Goal: Check status: Check status

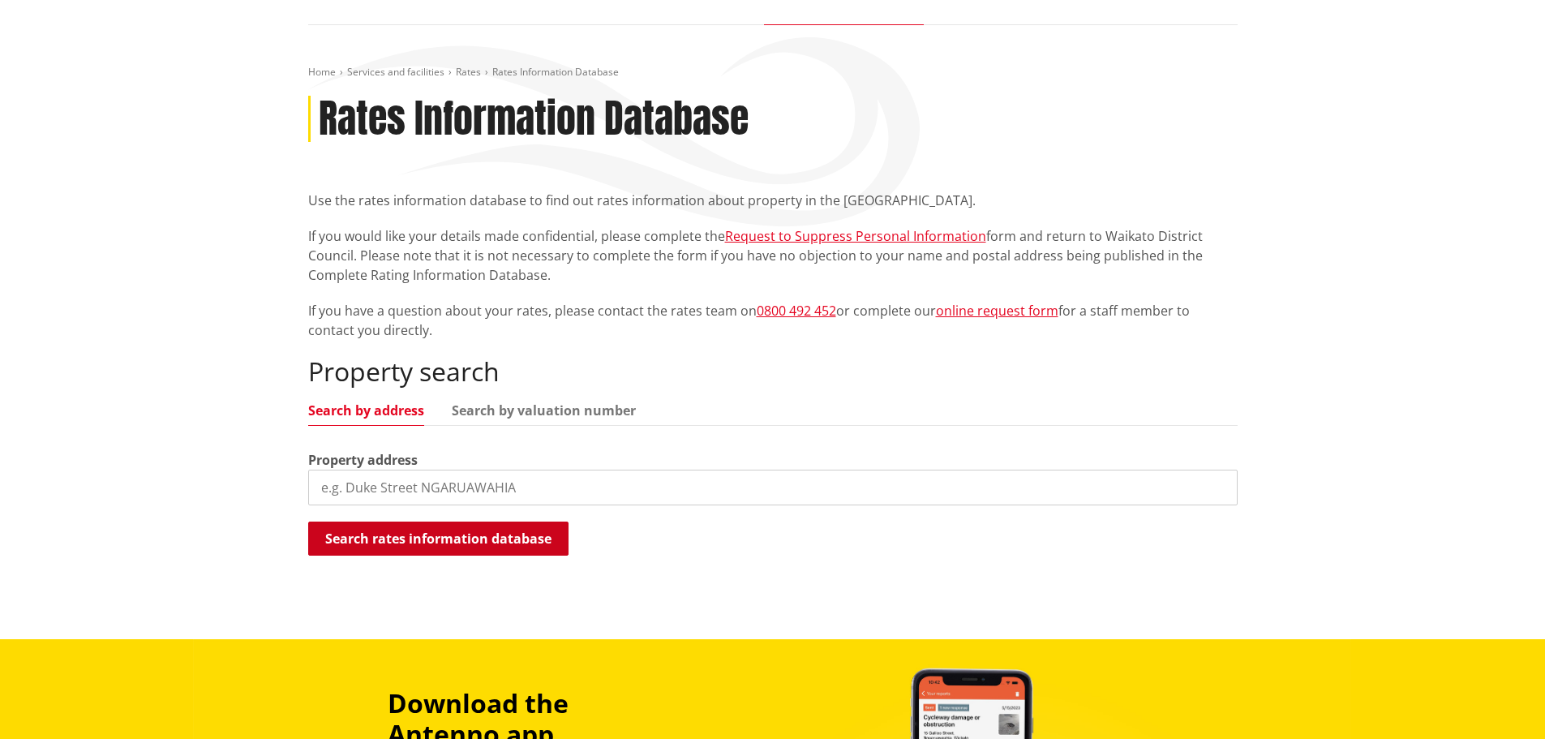
scroll to position [162, 0]
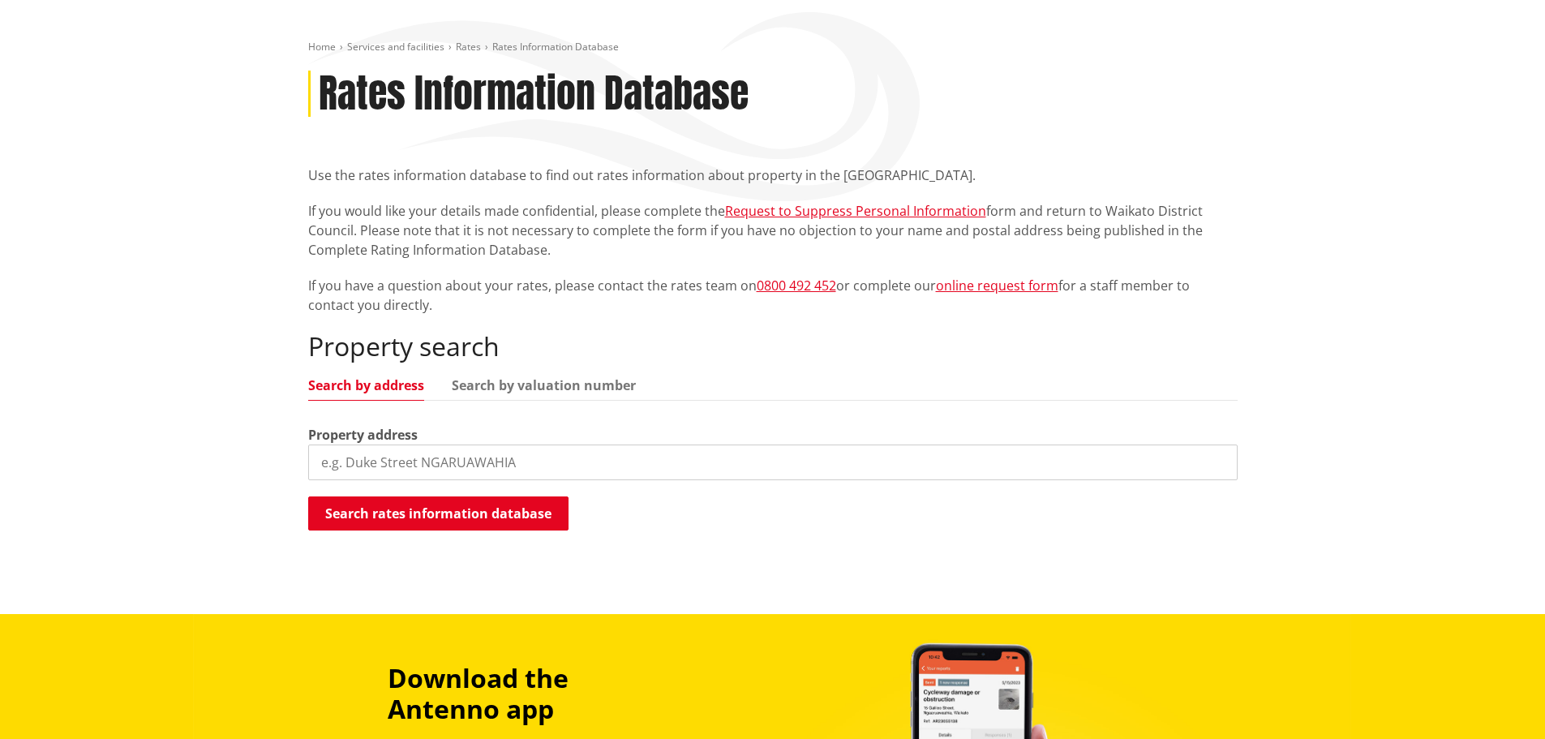
click at [438, 470] on input "search" at bounding box center [773, 463] width 930 height 36
type input "8 edward bullen place"
click at [393, 515] on button "Search rates information database" at bounding box center [438, 513] width 260 height 34
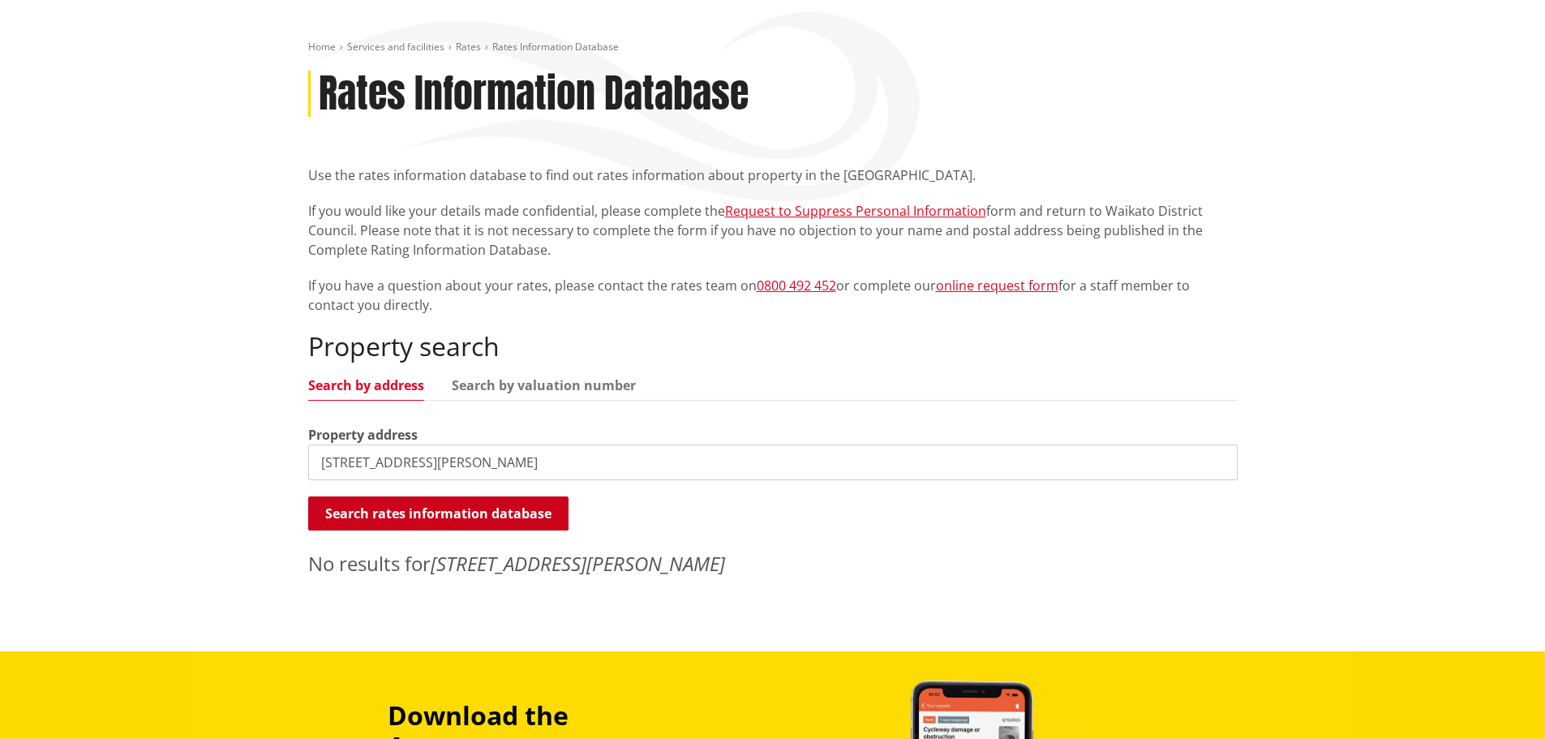
click at [393, 515] on button "Search rates information database" at bounding box center [438, 513] width 260 height 34
click at [428, 455] on input "8 edward bullen place" at bounding box center [773, 463] width 930 height 36
